Goal: Use online tool/utility: Utilize a website feature to perform a specific function

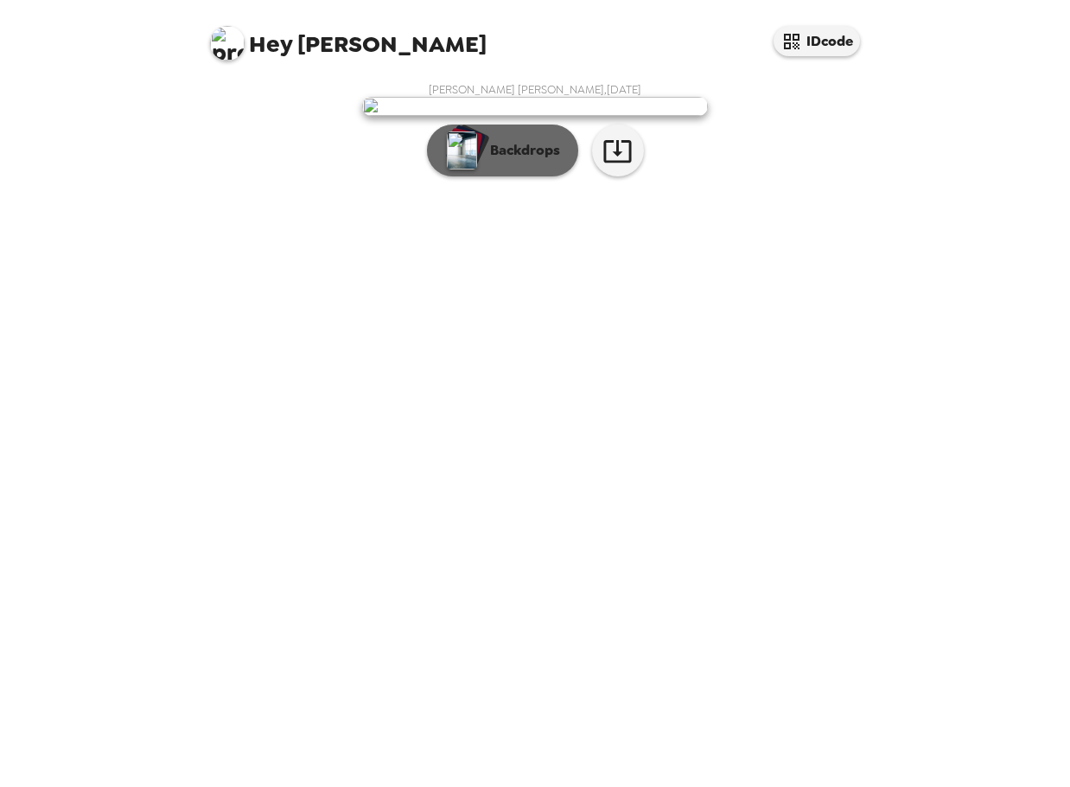
click at [531, 161] on p "Backdrops" at bounding box center [520, 150] width 79 height 21
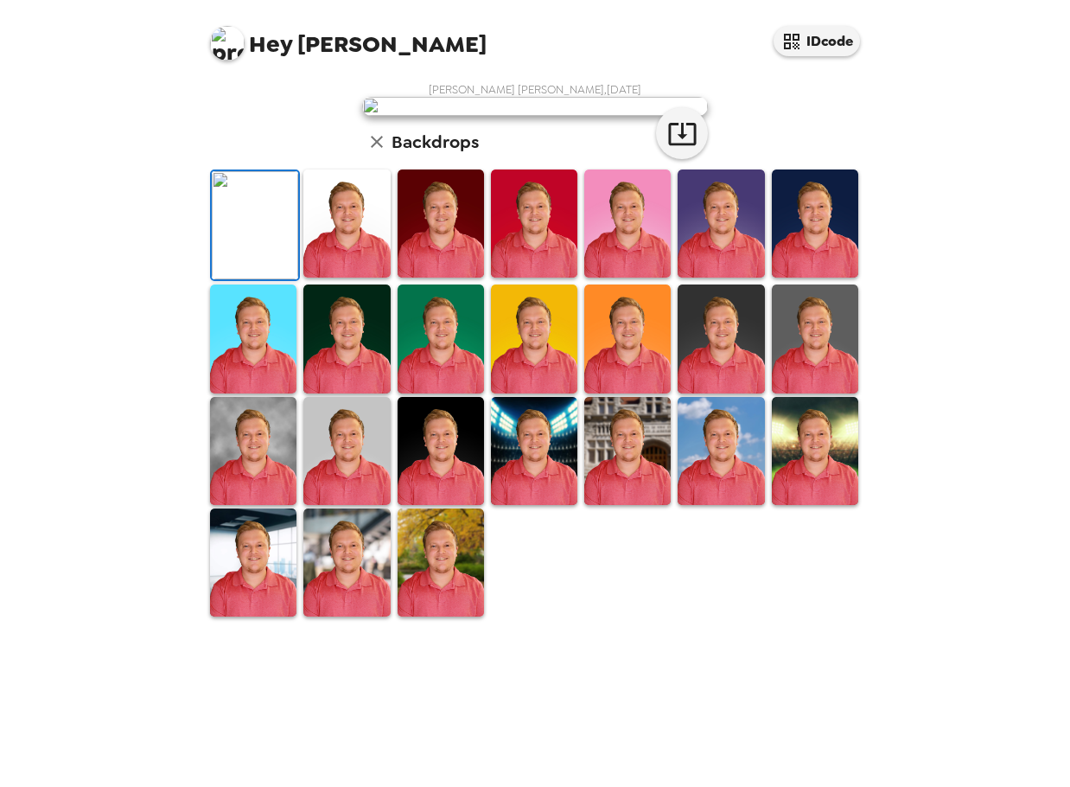
scroll to position [259, 0]
click at [512, 505] on img at bounding box center [534, 451] width 86 height 108
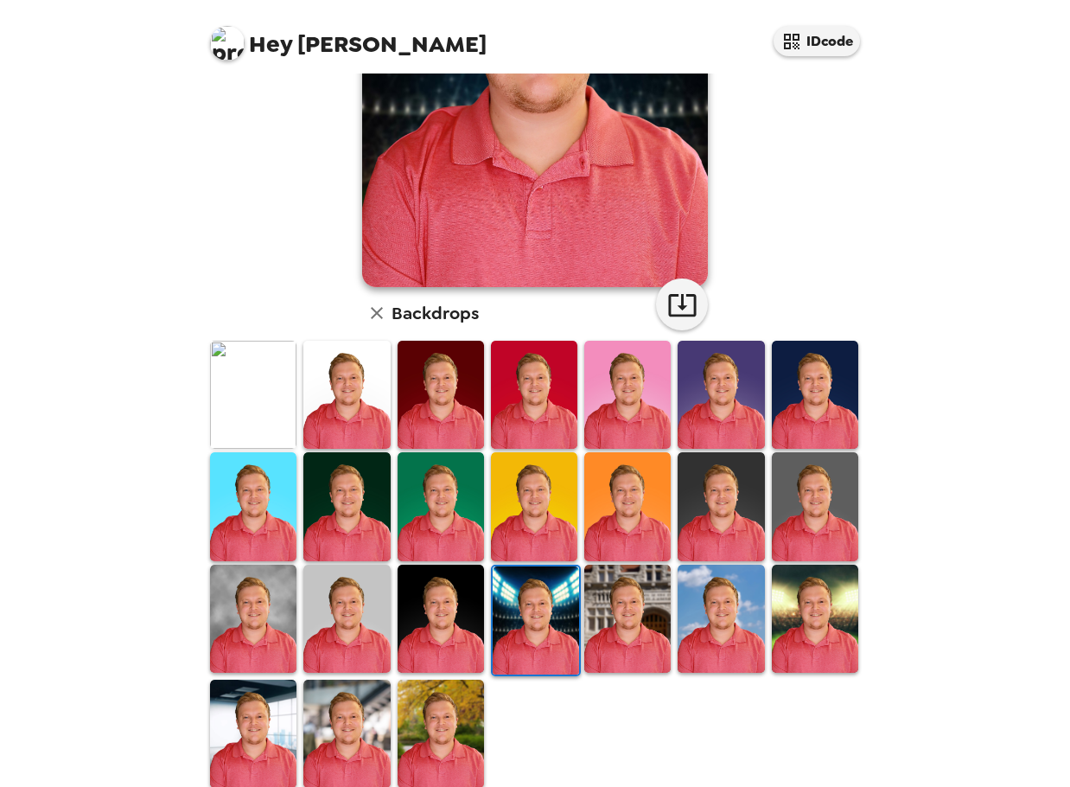
scroll to position [262, 0]
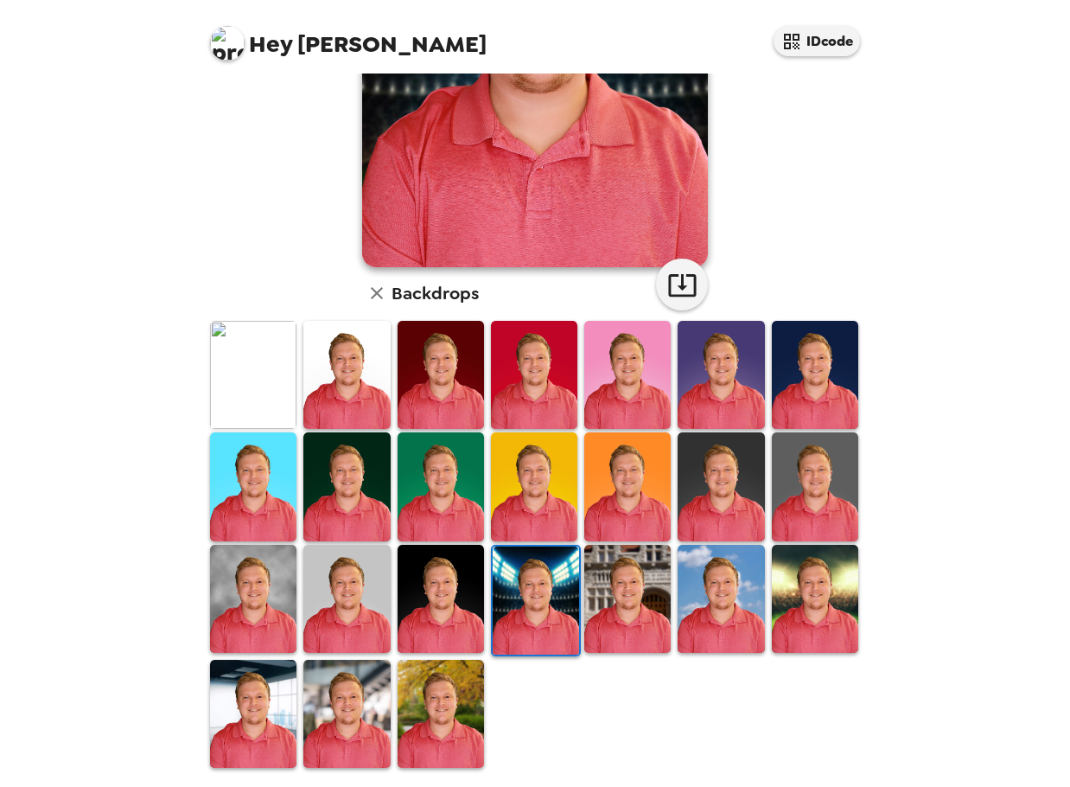
click at [345, 382] on img at bounding box center [346, 375] width 86 height 108
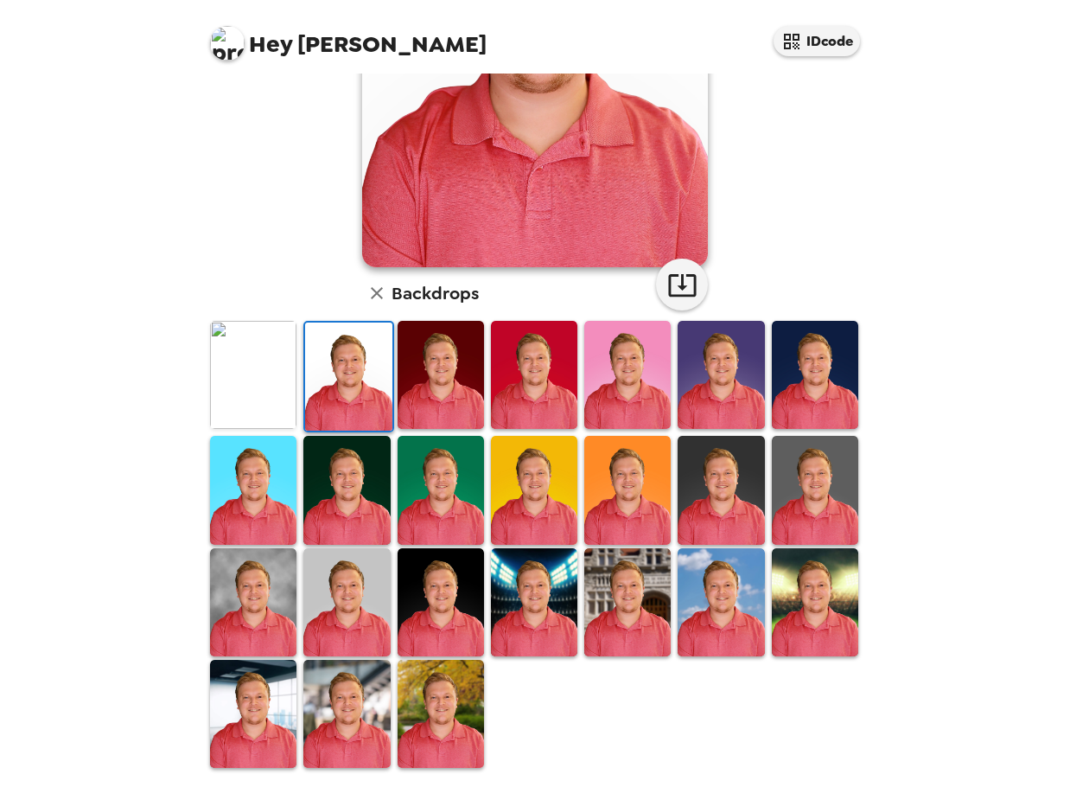
scroll to position [0, 0]
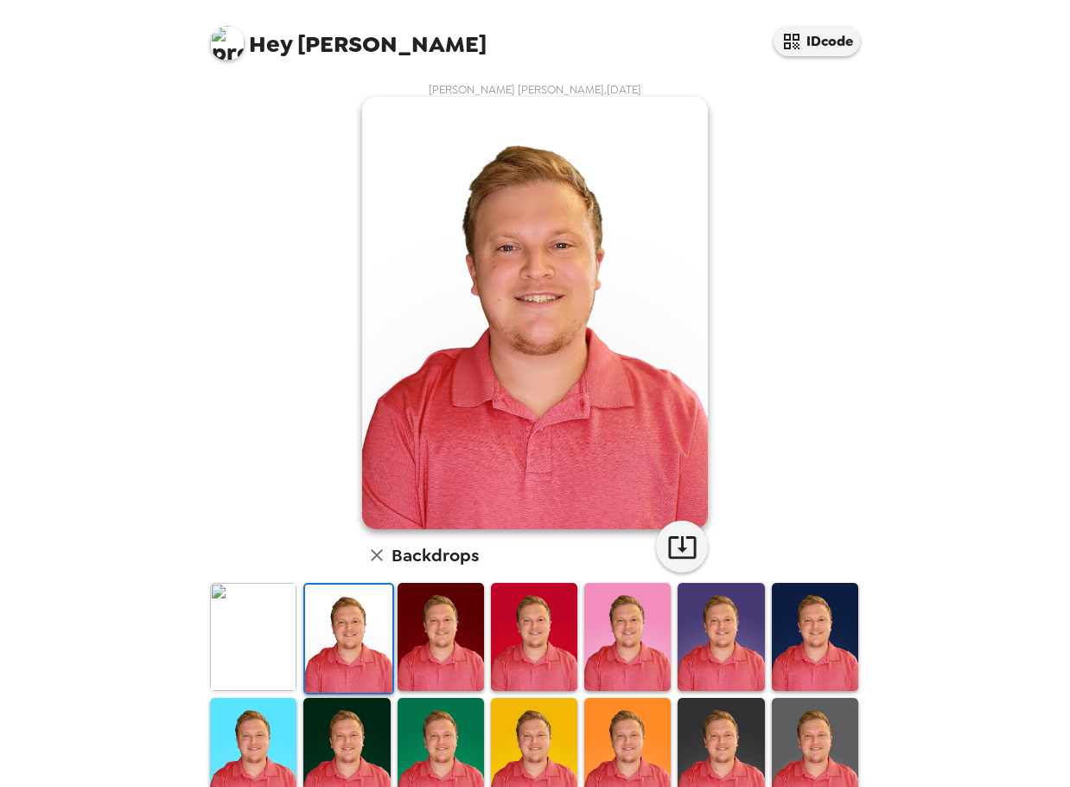
click at [441, 603] on img at bounding box center [441, 637] width 86 height 108
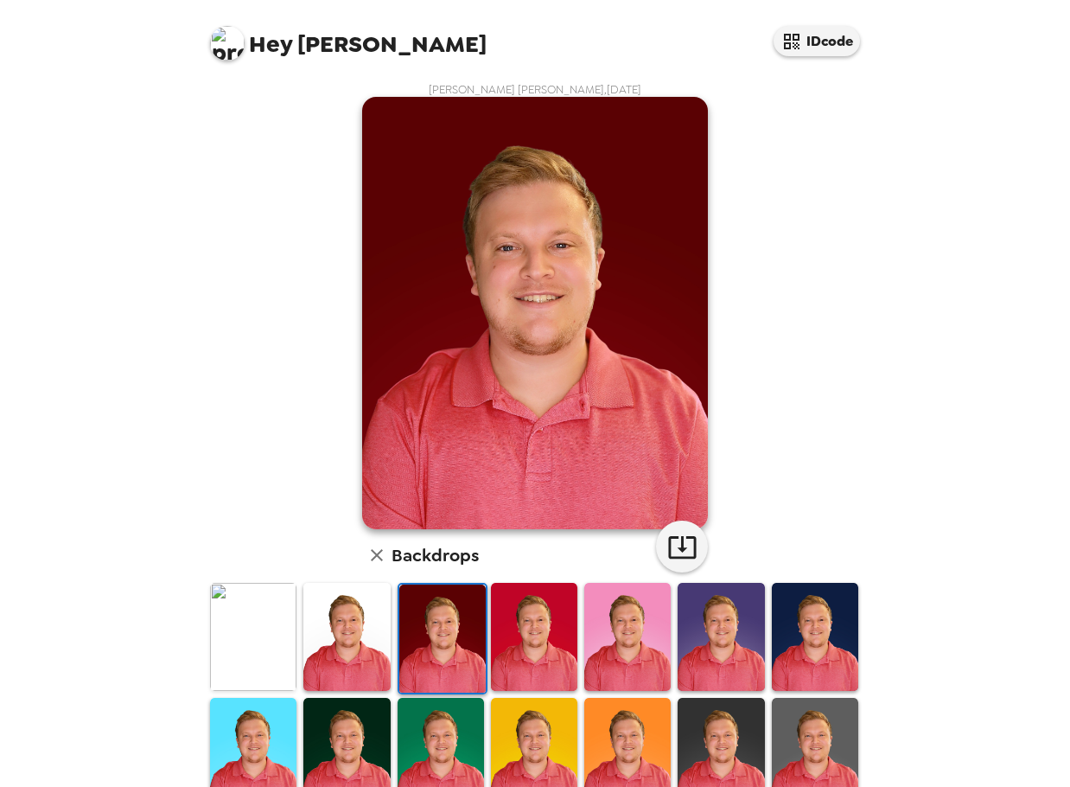
click at [497, 637] on img at bounding box center [534, 637] width 86 height 108
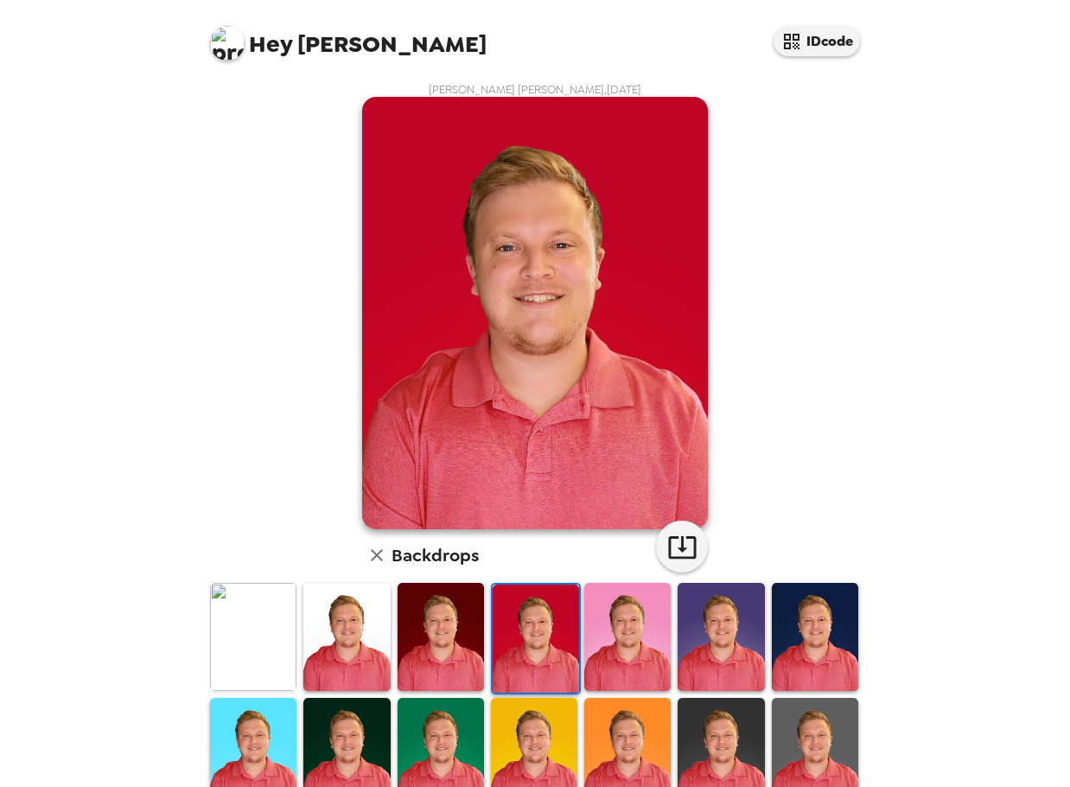
click at [621, 639] on img at bounding box center [627, 637] width 86 height 108
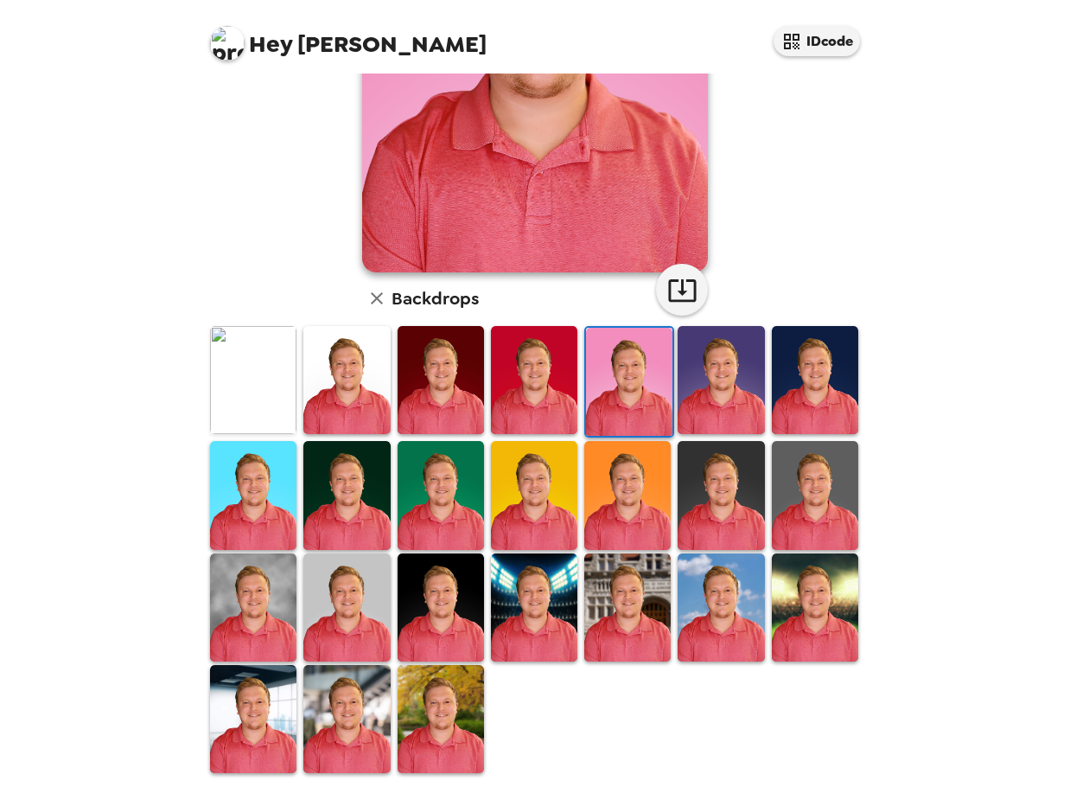
scroll to position [262, 0]
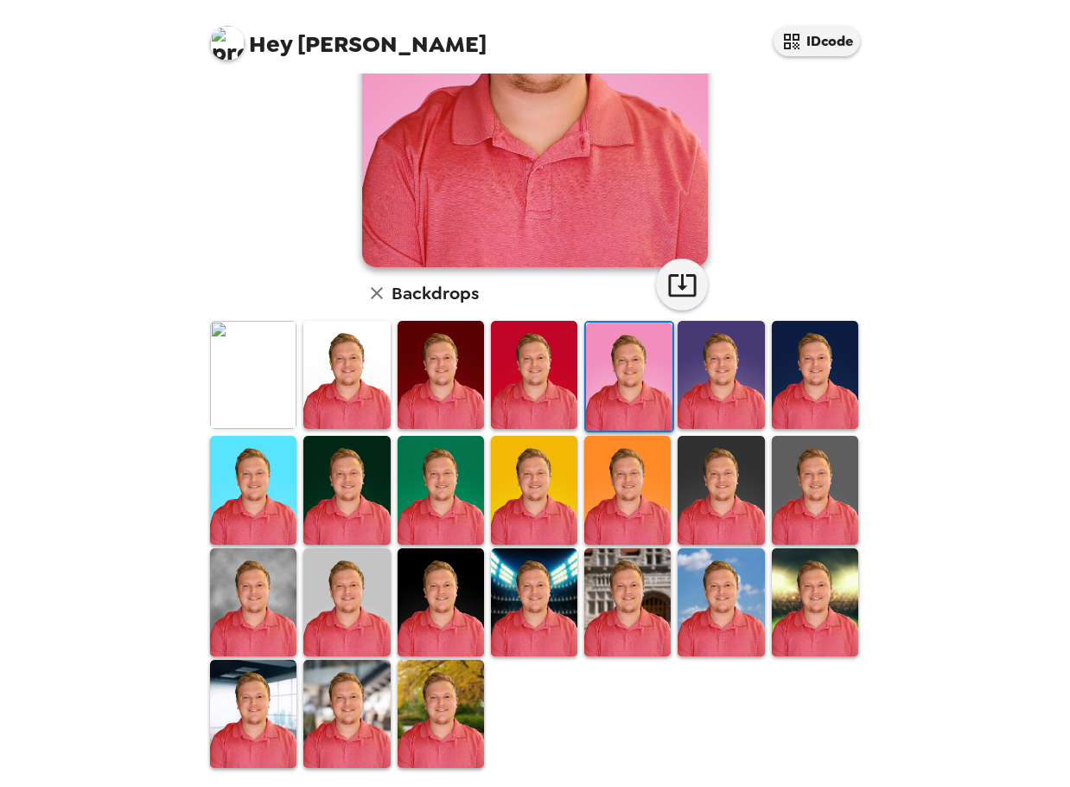
click at [776, 483] on img at bounding box center [815, 490] width 86 height 108
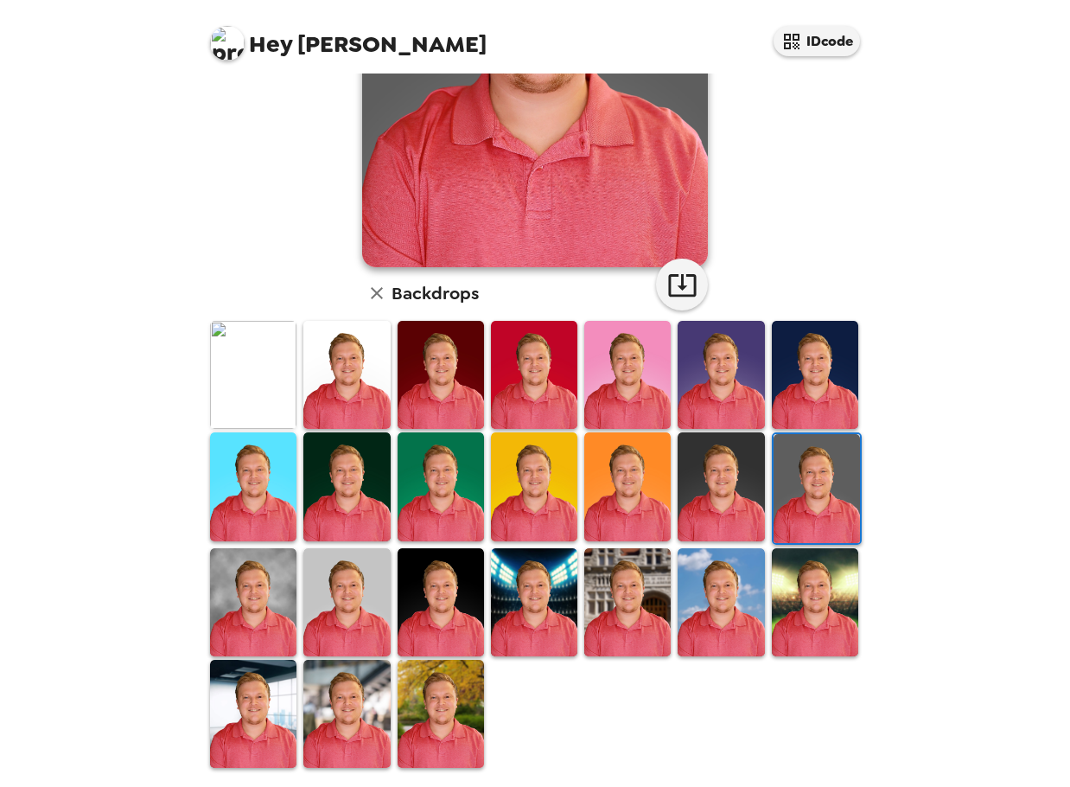
click at [424, 691] on img at bounding box center [441, 713] width 86 height 108
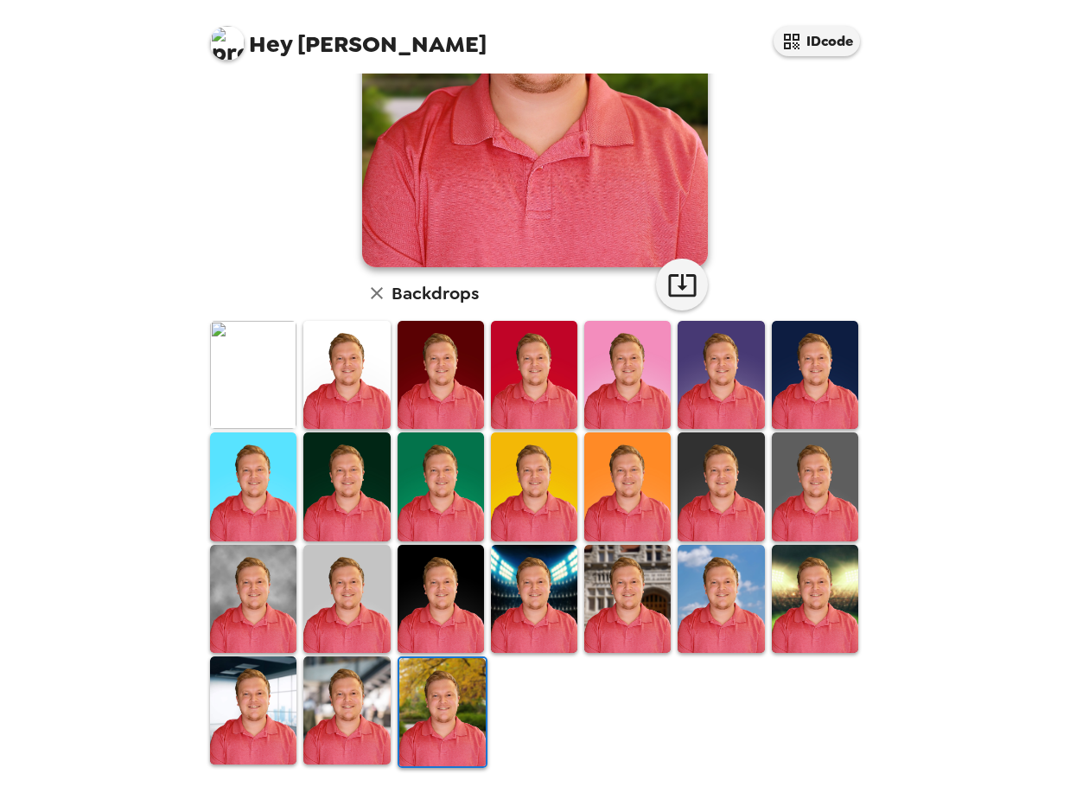
click at [365, 676] on img at bounding box center [346, 710] width 86 height 108
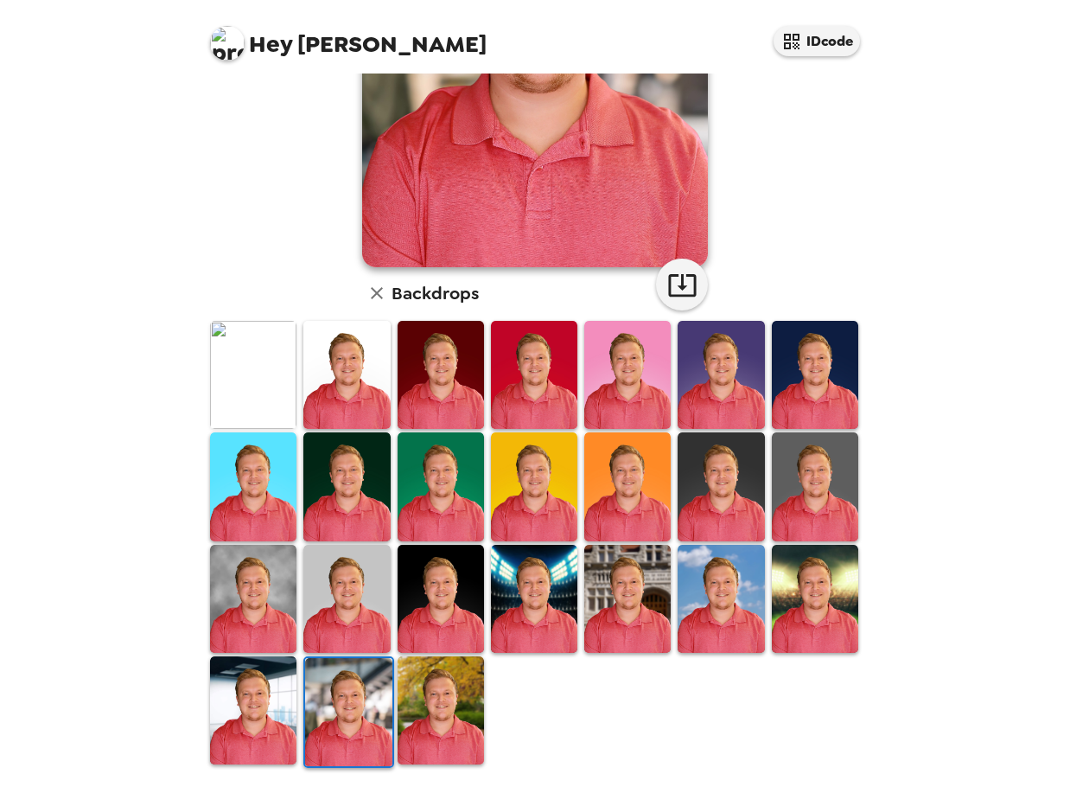
click at [272, 681] on img at bounding box center [253, 710] width 86 height 108
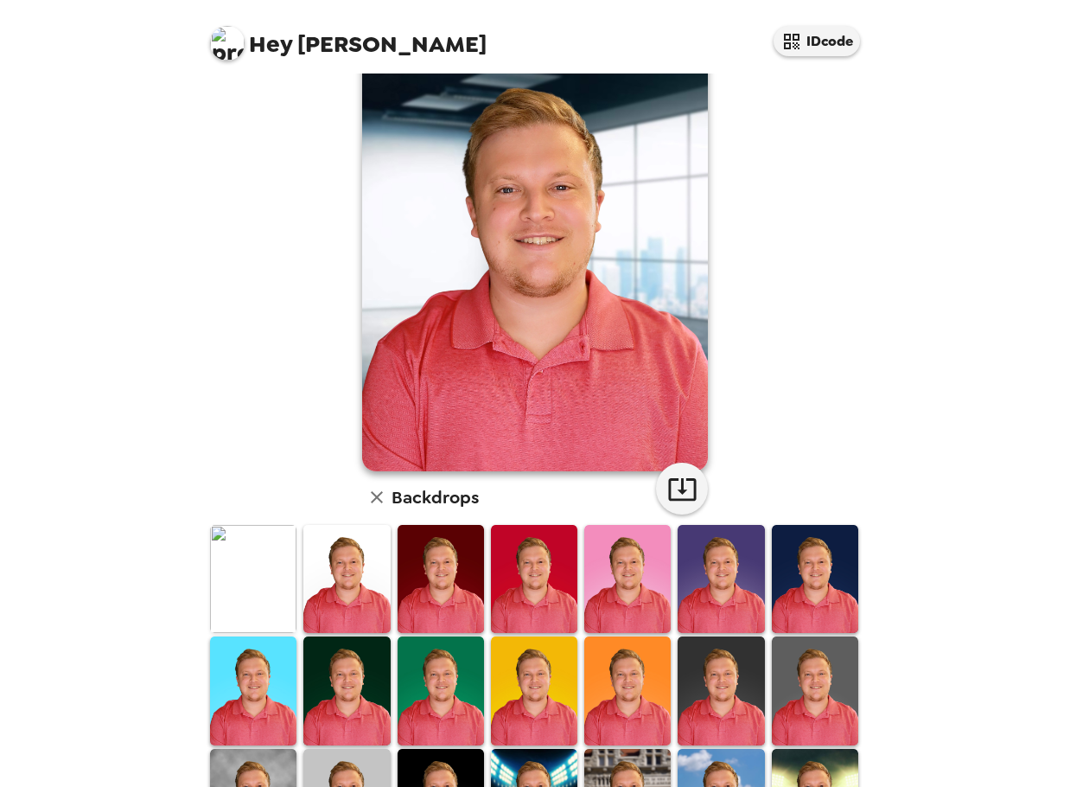
scroll to position [0, 0]
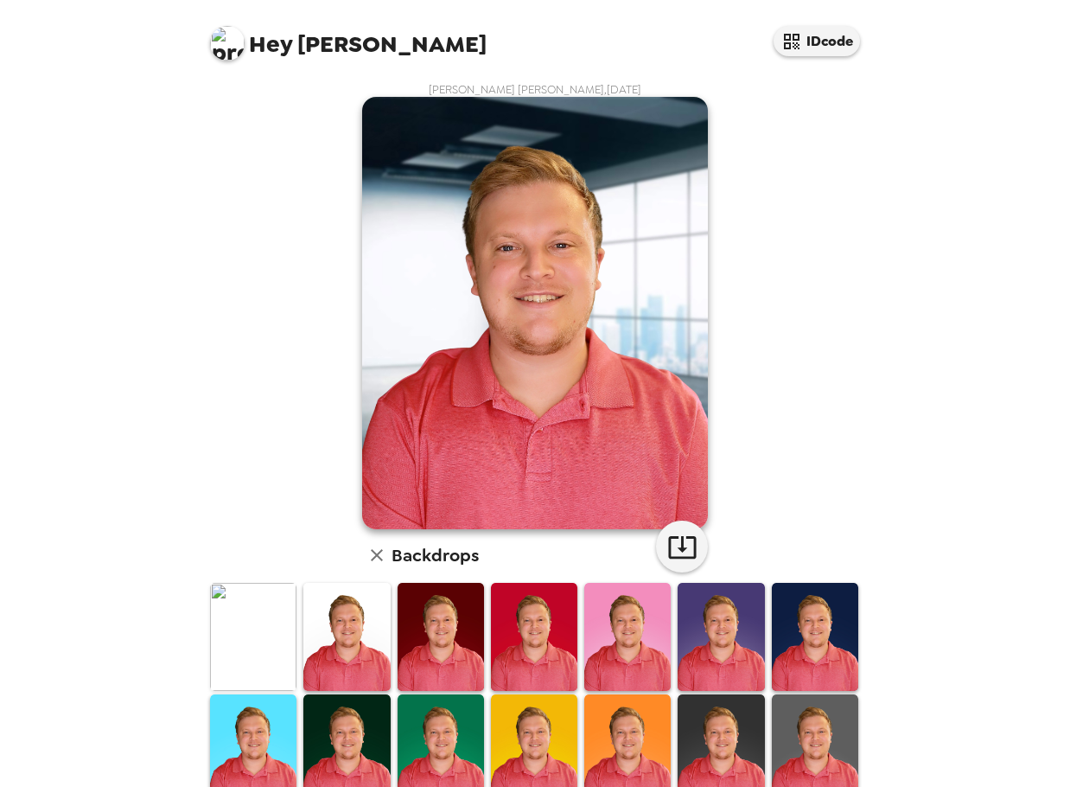
click at [258, 642] on img at bounding box center [253, 637] width 86 height 108
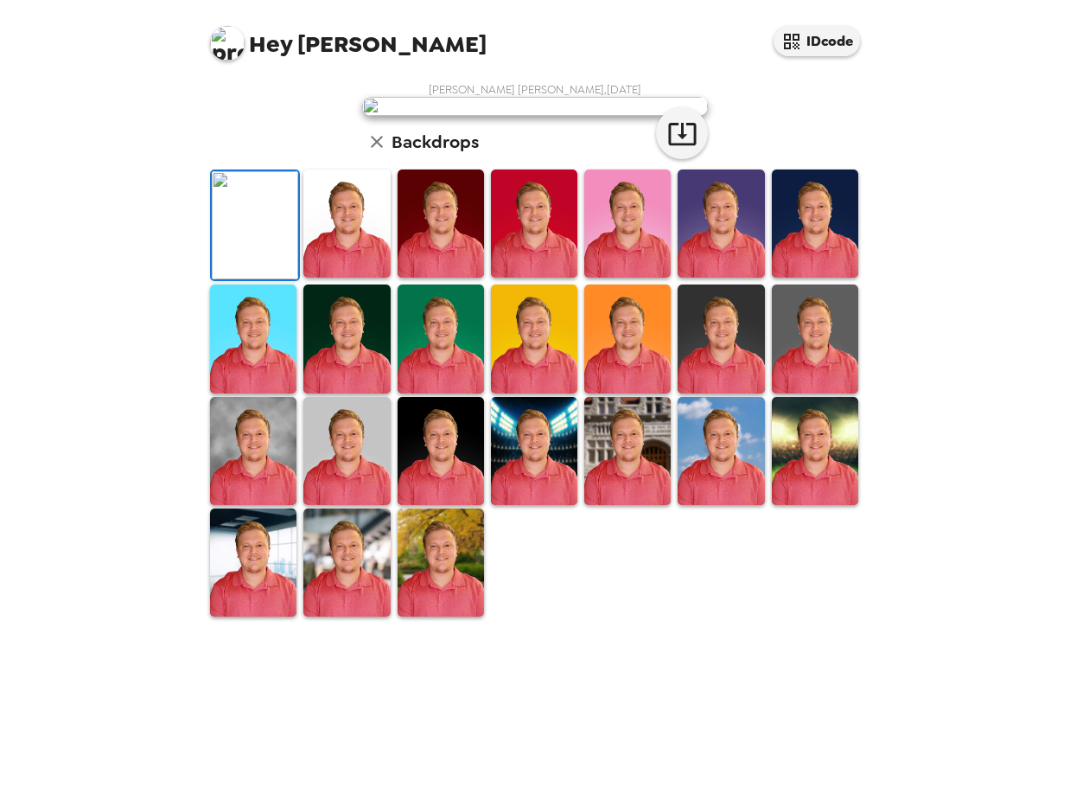
click at [347, 277] on img at bounding box center [346, 223] width 86 height 108
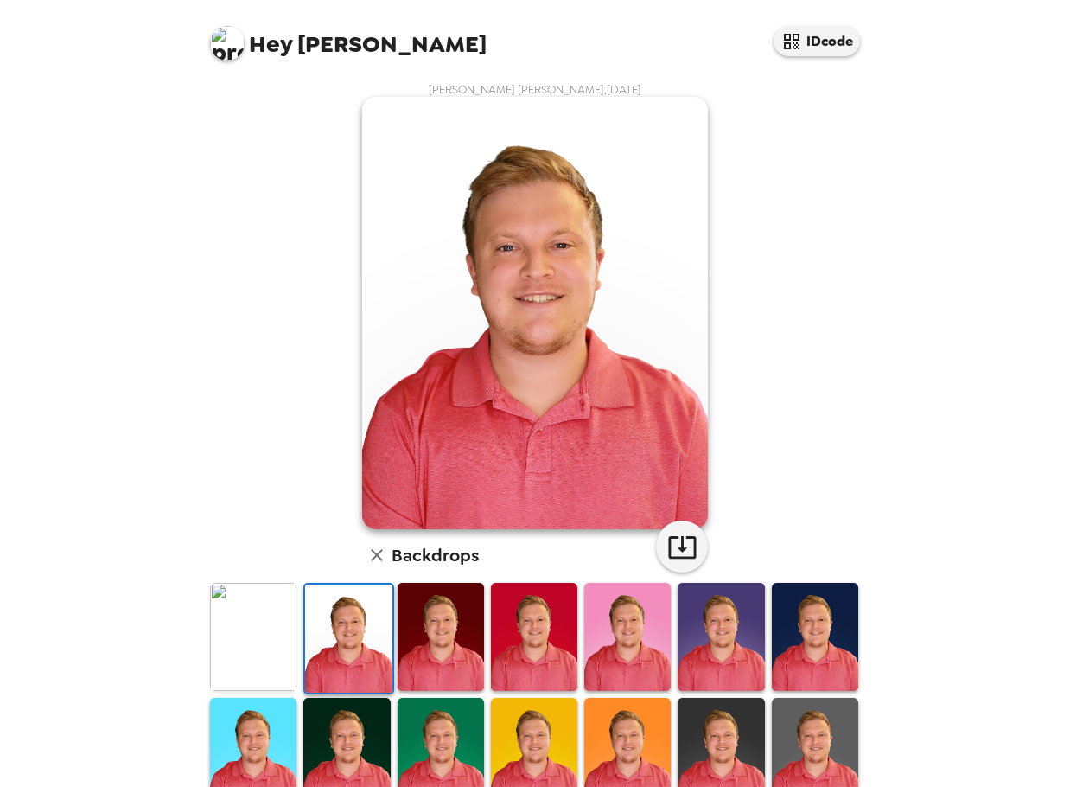
click at [220, 628] on img at bounding box center [253, 637] width 86 height 108
